Goal: Information Seeking & Learning: Learn about a topic

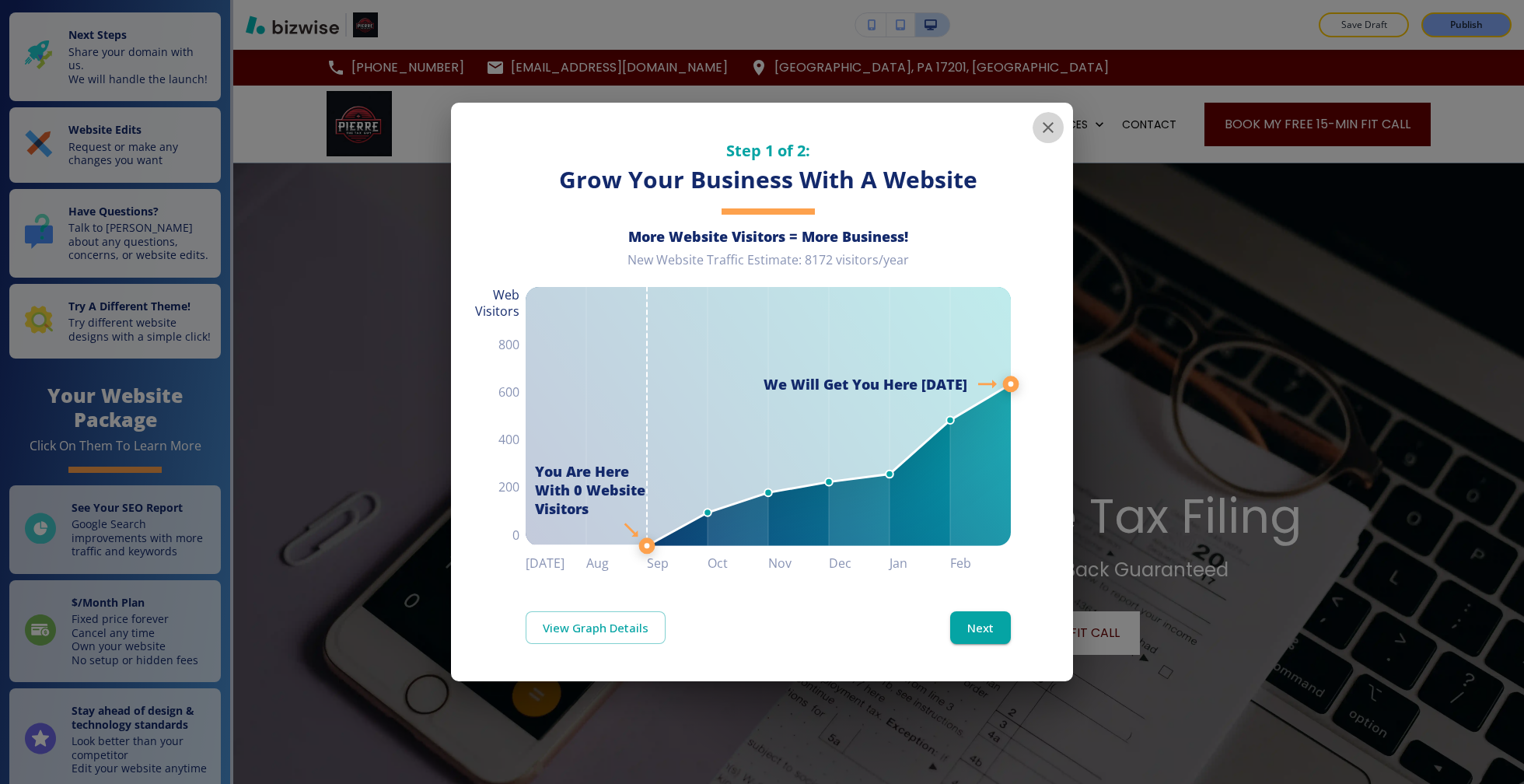
click at [1052, 124] on icon "button" at bounding box center [1048, 127] width 11 height 11
